Goal: Task Accomplishment & Management: Complete application form

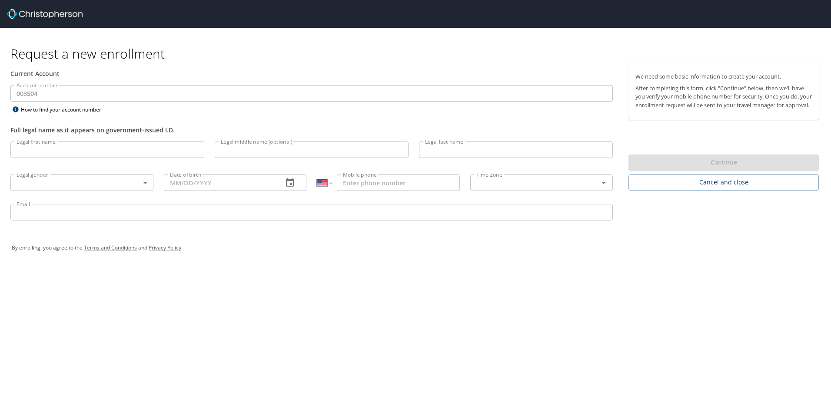
select select "US"
click at [138, 146] on input "Legal first name" at bounding box center [107, 150] width 194 height 17
type input "[PERSON_NAME]"
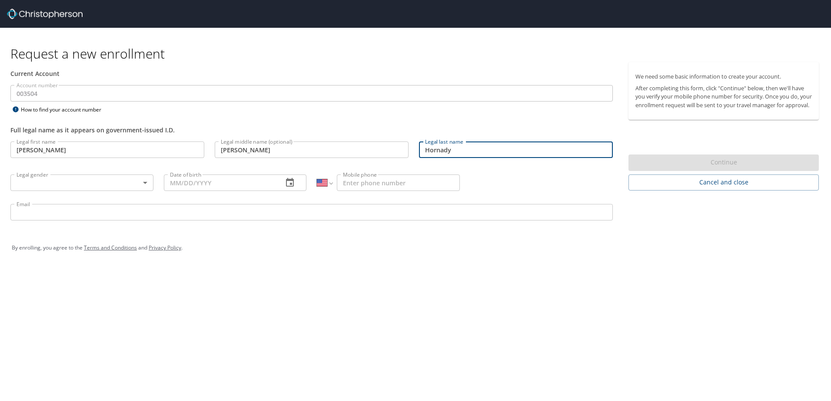
type input "Hornady"
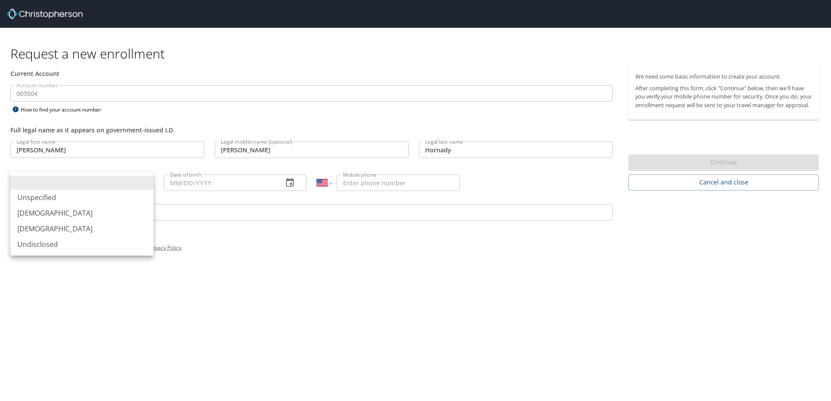
click at [141, 184] on body "Request a new enrollment Current Account Account number 003504 Account number H…" at bounding box center [415, 200] width 831 height 401
click at [89, 229] on li "[DEMOGRAPHIC_DATA]" at bounding box center [81, 229] width 143 height 16
type input "[DEMOGRAPHIC_DATA]"
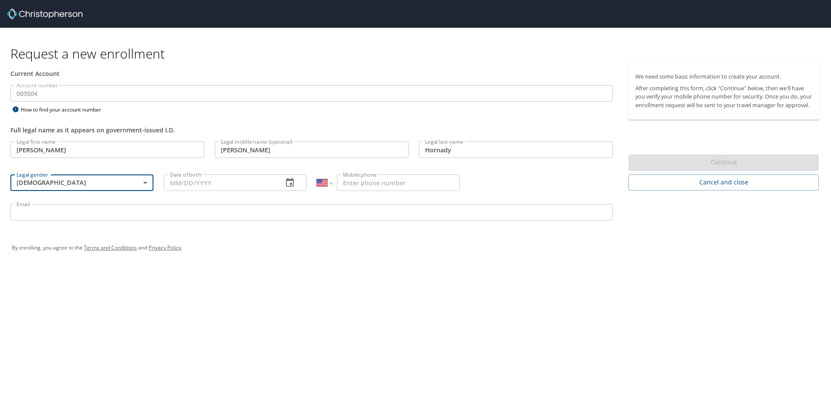
click at [209, 183] on input "Date of birth" at bounding box center [220, 183] width 113 height 17
type input "[DATE]"
click at [364, 181] on input "Mobile phone" at bounding box center [398, 183] width 123 height 17
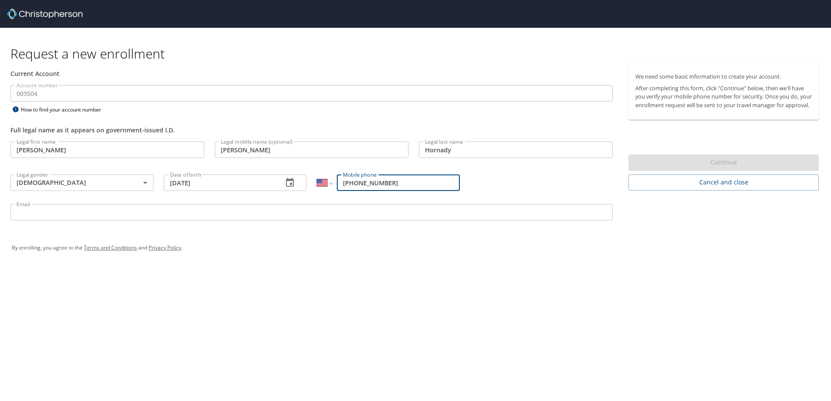
type input "[PHONE_NUMBER]"
click at [240, 214] on input "Email" at bounding box center [311, 212] width 602 height 17
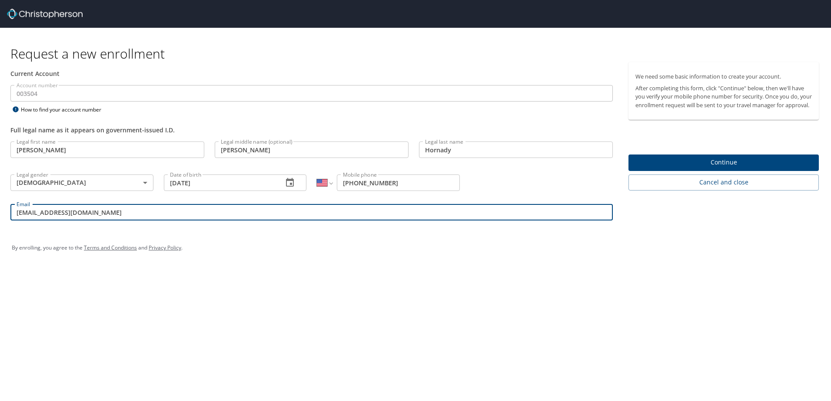
type input "[EMAIL_ADDRESS][DOMAIN_NAME]"
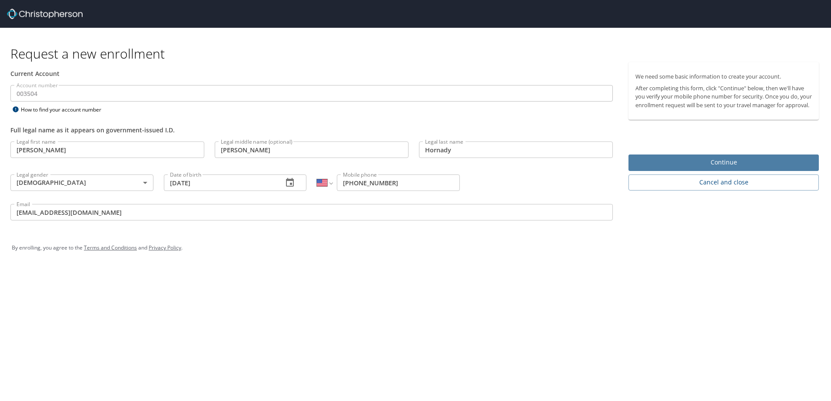
click at [657, 168] on span "Continue" at bounding box center [723, 162] width 176 height 11
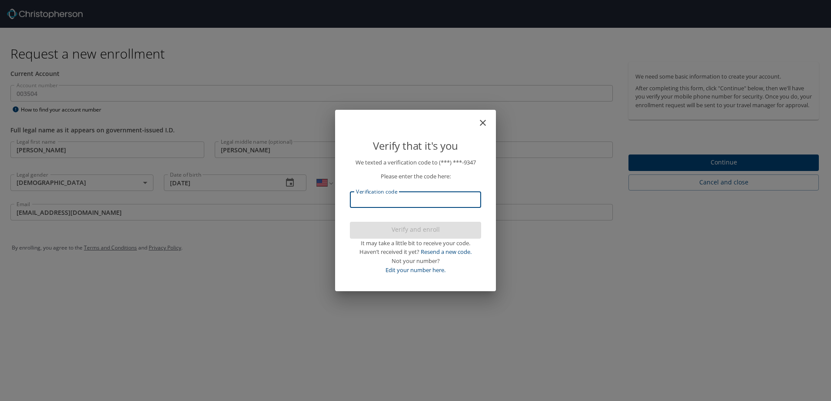
click at [436, 197] on input "Verification code" at bounding box center [415, 200] width 131 height 17
type input "195193"
click at [435, 225] on span "Verify and enroll" at bounding box center [415, 230] width 117 height 11
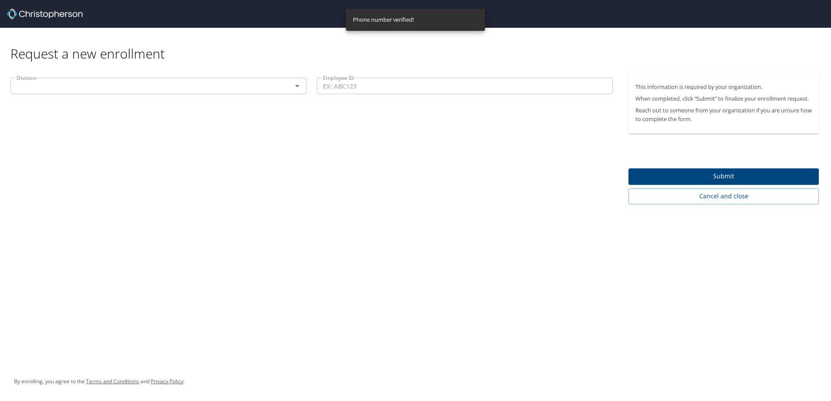
drag, startPoint x: 208, startPoint y: 88, endPoint x: 216, endPoint y: 87, distance: 8.7
click at [208, 88] on input "text" at bounding box center [145, 85] width 265 height 11
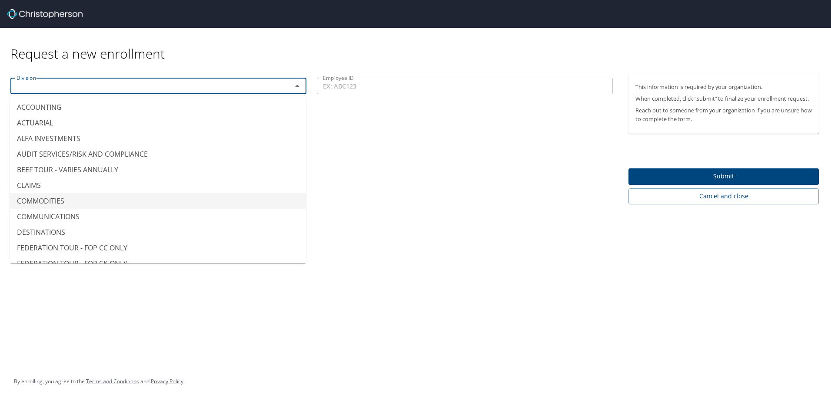
click at [116, 200] on li "COMMODITIES" at bounding box center [158, 201] width 296 height 16
type input "COMMODITIES"
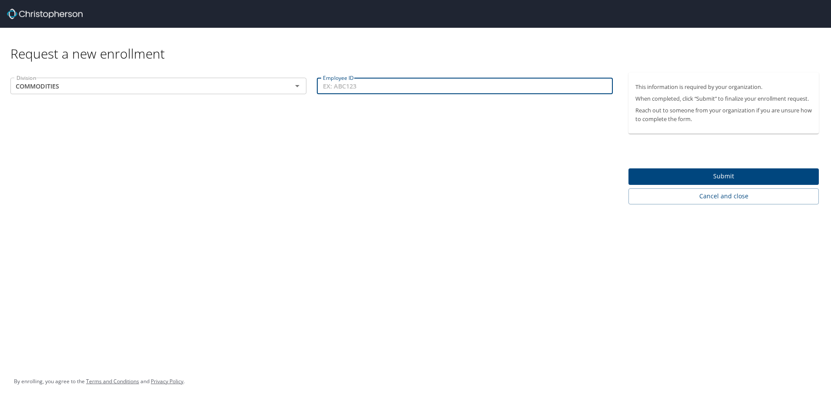
click at [390, 90] on input "Employee ID" at bounding box center [465, 86] width 296 height 17
type input "20583"
click at [688, 171] on span "Submit" at bounding box center [723, 176] width 176 height 11
